Goal: Task Accomplishment & Management: Use online tool/utility

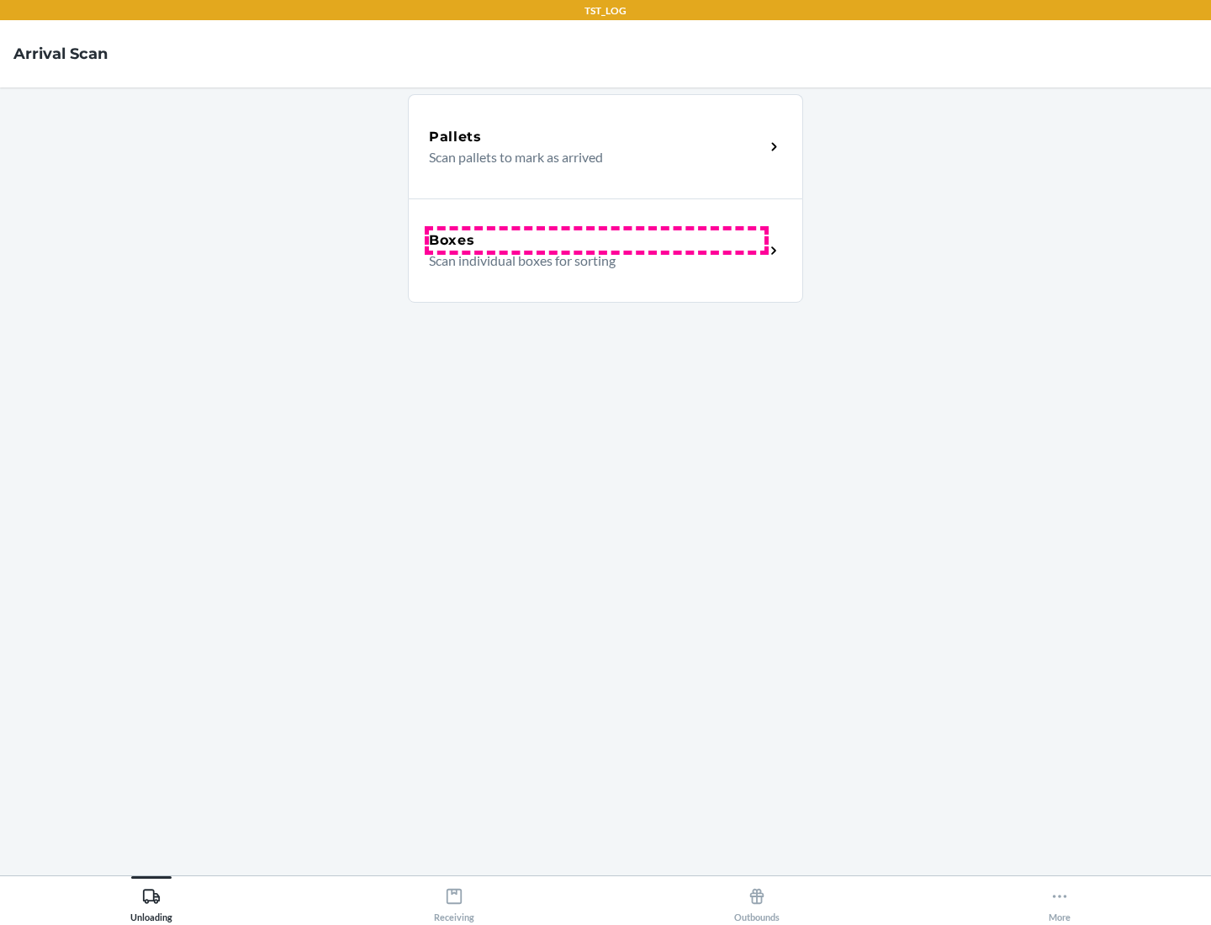
click at [596, 241] on div "Boxes" at bounding box center [597, 241] width 336 height 20
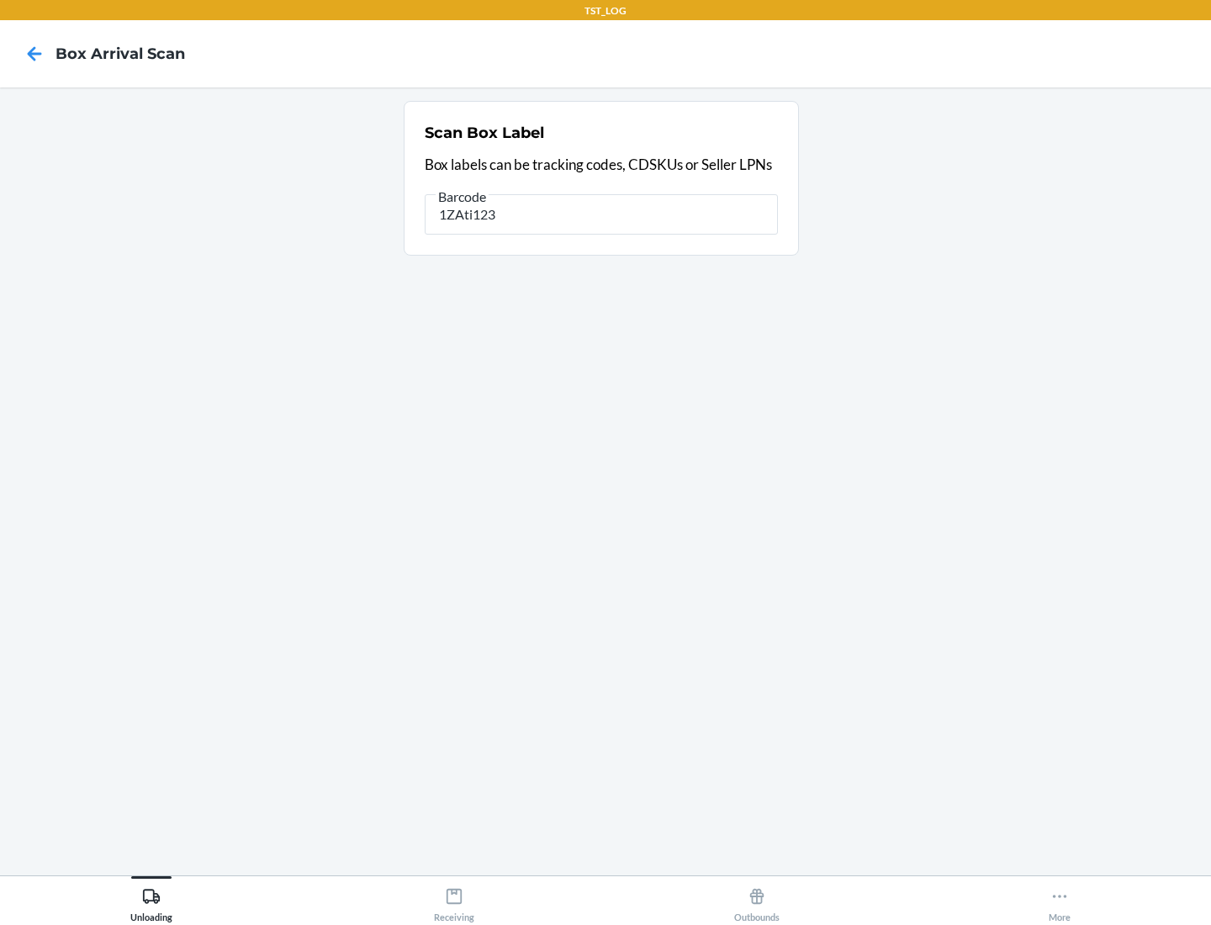
type input "1ZAti123"
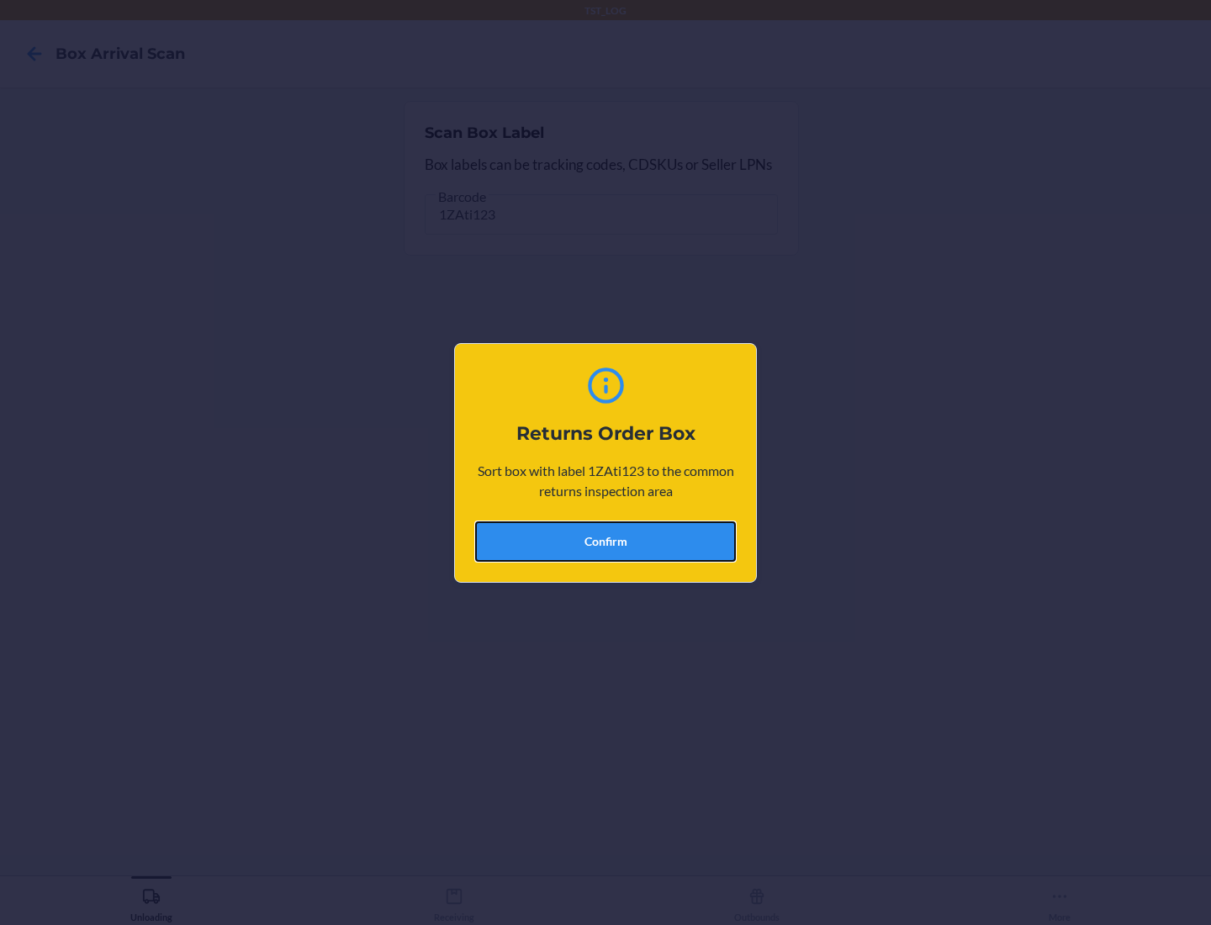
click at [606, 541] on button "Confirm" at bounding box center [605, 542] width 261 height 40
